Goal: Find specific page/section: Find specific page/section

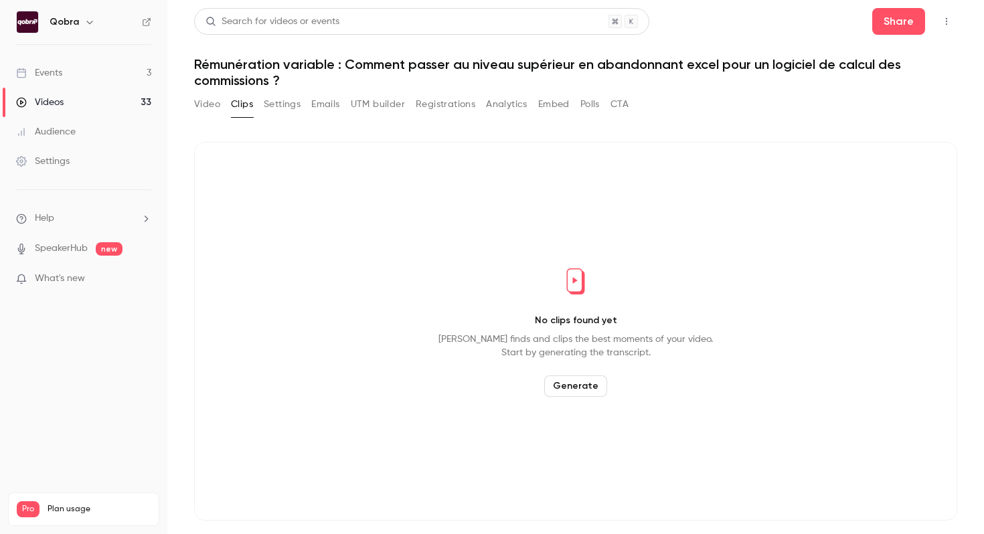
click at [124, 76] on link "Events 3" at bounding box center [83, 72] width 167 height 29
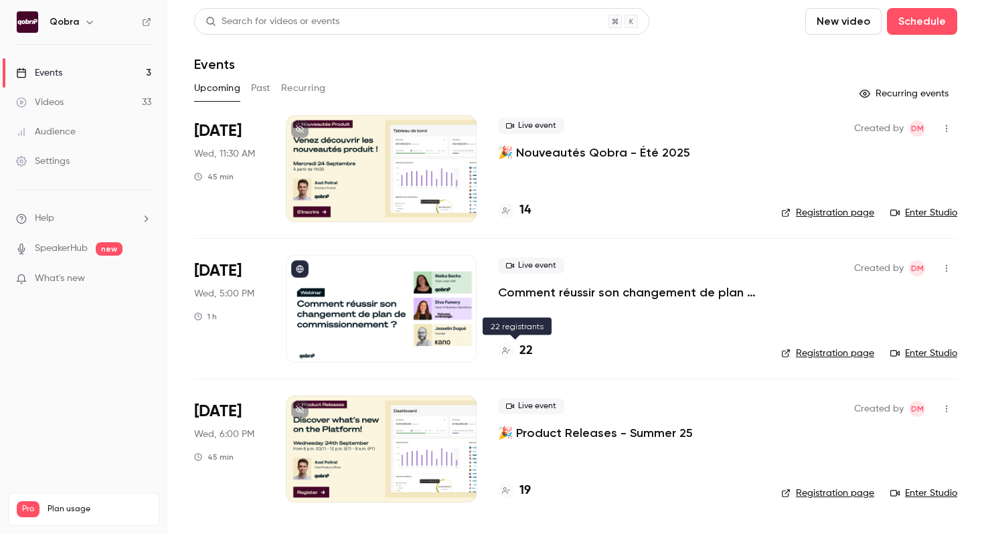
click at [525, 355] on h4 "22" at bounding box center [525, 351] width 13 height 18
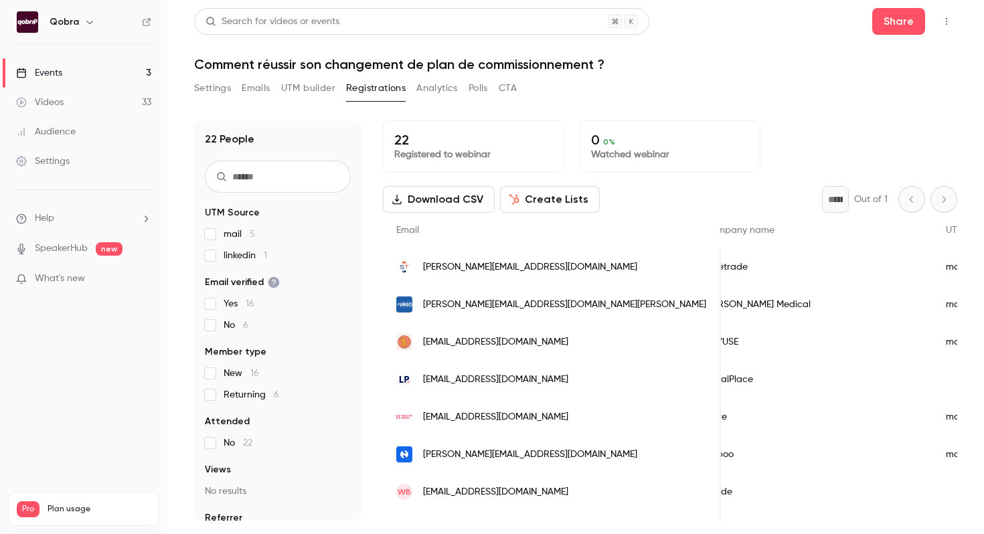
scroll to position [0, 502]
